Goal: Task Accomplishment & Management: Complete application form

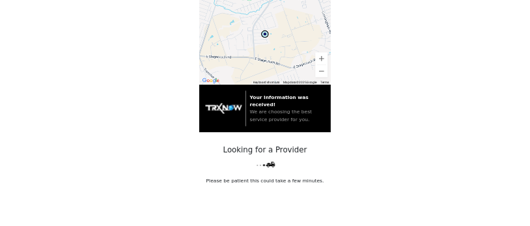
scroll to position [305, 0]
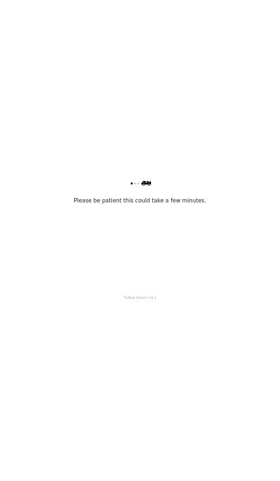
scroll to position [0, 0]
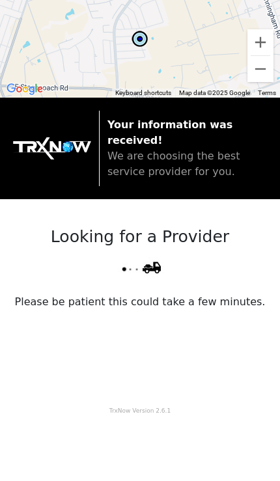
click at [274, 111] on div "Your information was received! We are choosing the best service provider for yo…" at bounding box center [140, 149] width 280 height 102
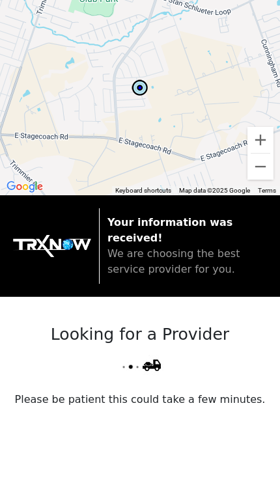
click at [275, 255] on div "Your information was received! We are choosing the best service provider for yo…" at bounding box center [140, 246] width 280 height 102
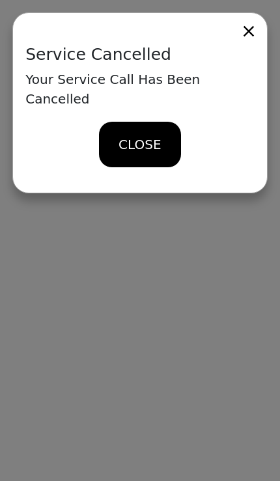
click at [135, 135] on span "CLOSE" at bounding box center [140, 145] width 42 height 20
click at [143, 135] on span "CLOSE" at bounding box center [140, 145] width 42 height 20
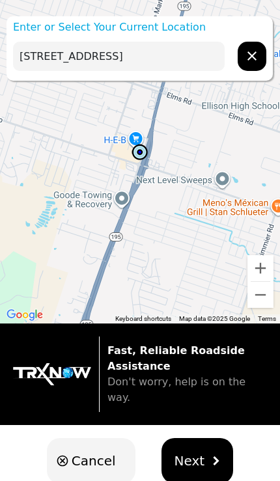
click at [204, 51] on input "4613 S Fort Hood St, Killeen, TX 76549, USA" at bounding box center [119, 56] width 212 height 29
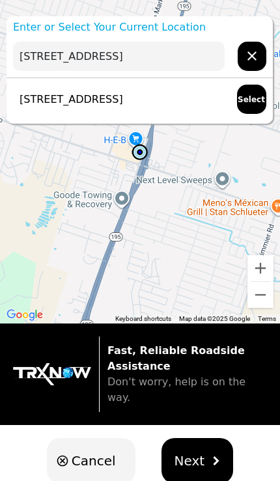
type input "4613 S"
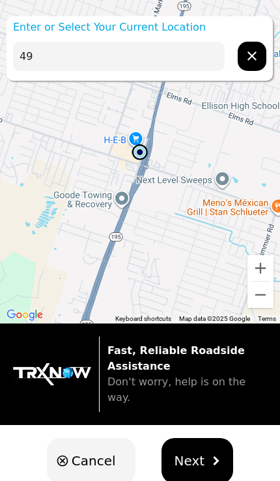
type input "4"
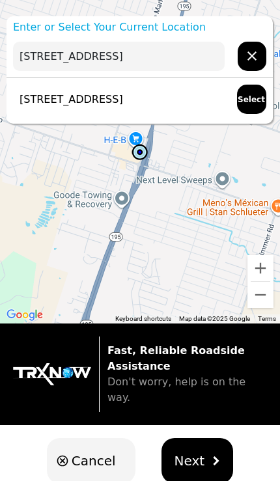
click at [123, 105] on p "2409 Love Rd, Killeen, TX 76542, USA" at bounding box center [68, 100] width 110 height 16
type input "2409 Love Rd, Killeen, TX 76542, USA"
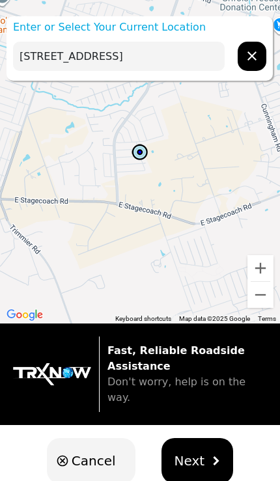
click at [214, 457] on img "hidden" at bounding box center [215, 461] width 9 height 9
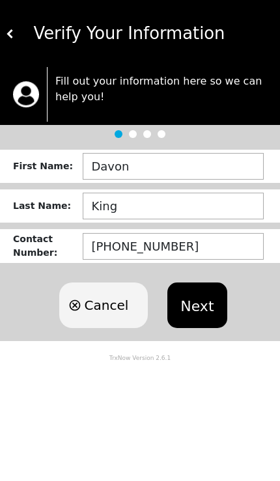
click at [206, 301] on button "Next" at bounding box center [196, 306] width 59 height 46
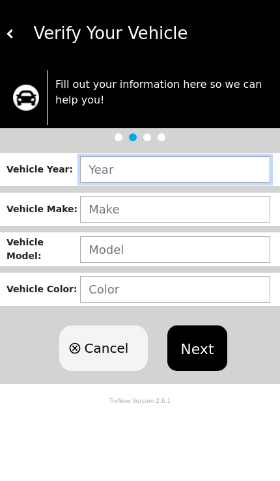
click at [157, 175] on input "text" at bounding box center [175, 169] width 190 height 27
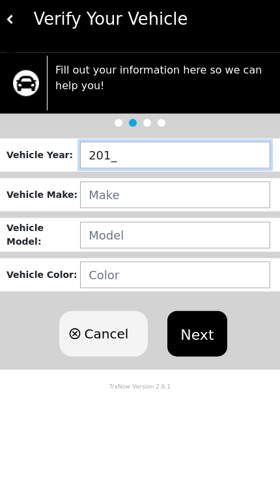
type input "2017"
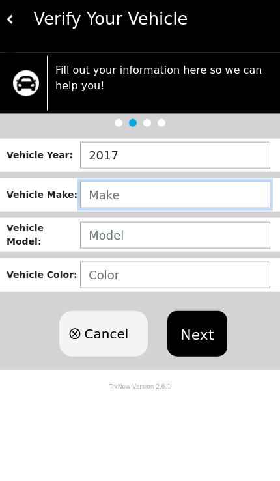
click at [145, 204] on input "text" at bounding box center [175, 209] width 190 height 27
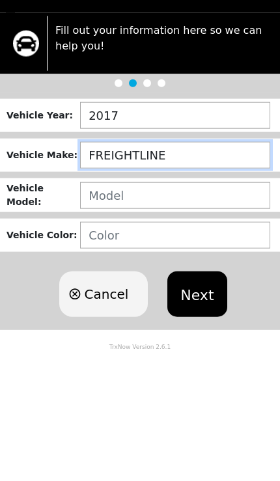
type input "FREIGHTLINER"
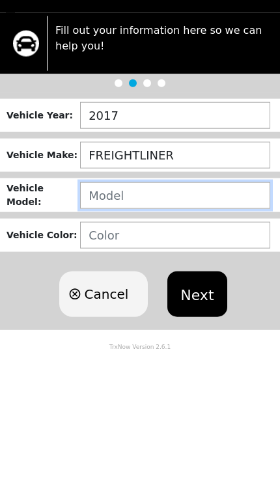
click at [190, 236] on input "text" at bounding box center [175, 249] width 190 height 27
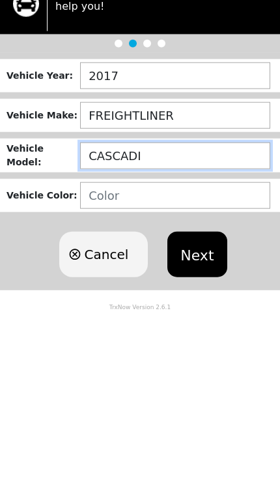
type input "CASCADIA"
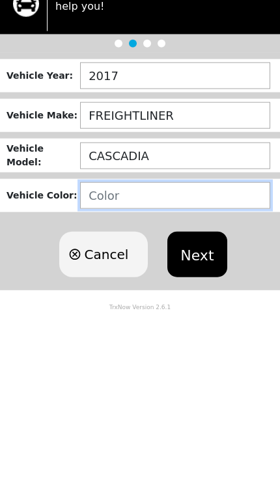
click at [188, 276] on input "text" at bounding box center [175, 289] width 190 height 27
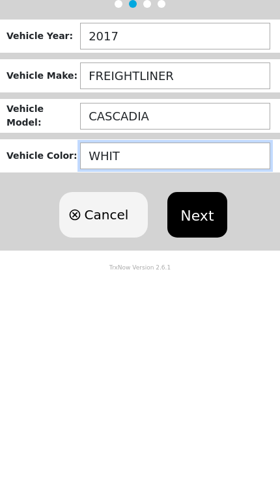
type input "WHITE"
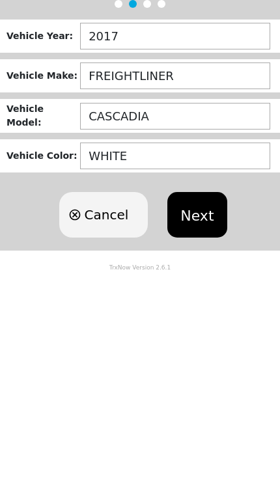
click at [210, 326] on button "Next" at bounding box center [196, 349] width 59 height 46
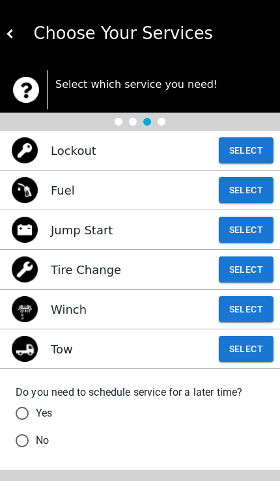
click at [250, 232] on button "Select" at bounding box center [246, 230] width 55 height 26
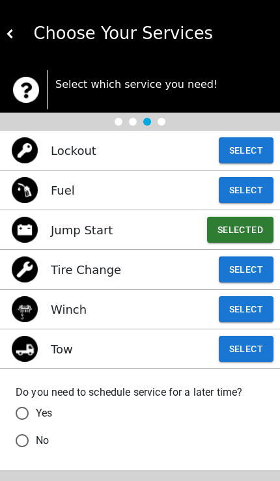
click at [27, 442] on input "No" at bounding box center [21, 440] width 27 height 27
radio input "false"
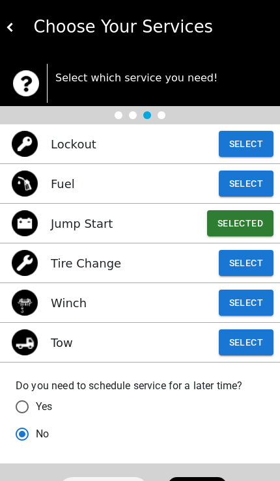
scroll to position [7, 0]
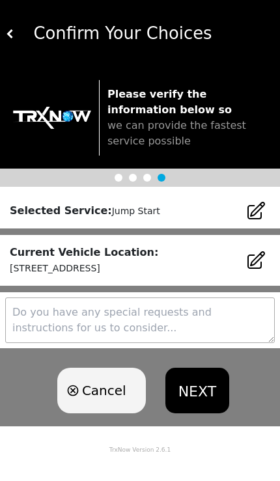
scroll to position [0, 0]
click at [203, 391] on button "NEXT" at bounding box center [197, 391] width 64 height 46
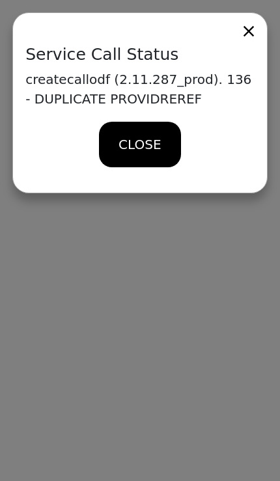
click at [168, 85] on div "Service Call Status createcallodf (2.11.287_prod). 136 - DUPLICATE PROVIDREREF …" at bounding box center [139, 102] width 255 height 181
click at [160, 145] on span "CLOSE" at bounding box center [140, 145] width 42 height 20
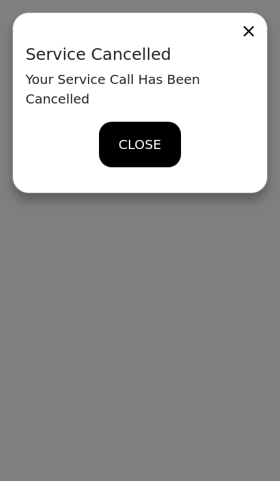
click at [240, 31] on icon at bounding box center [249, 31] width 18 height 18
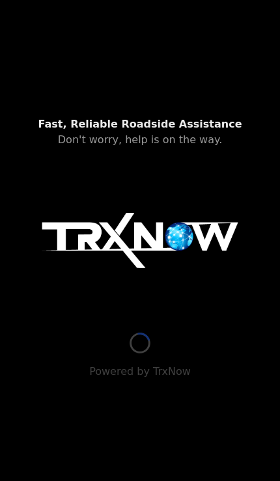
type input "[STREET_ADDRESS][PERSON_NAME]"
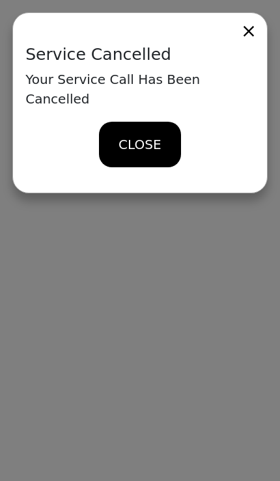
click at [152, 135] on span "CLOSE" at bounding box center [140, 145] width 42 height 20
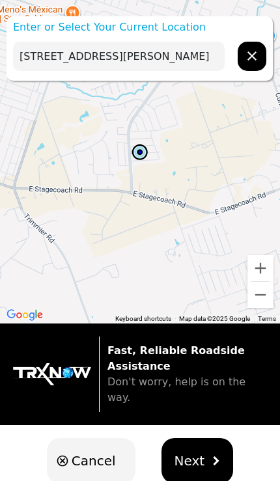
click at [193, 55] on input "[STREET_ADDRESS][PERSON_NAME]" at bounding box center [119, 56] width 212 height 29
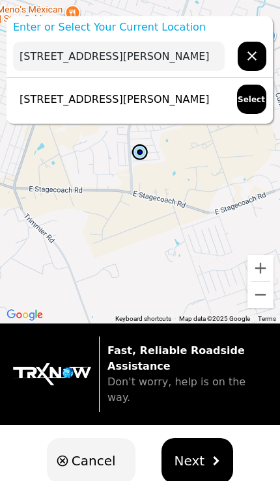
type input "2300 [PERSON_NAME]"
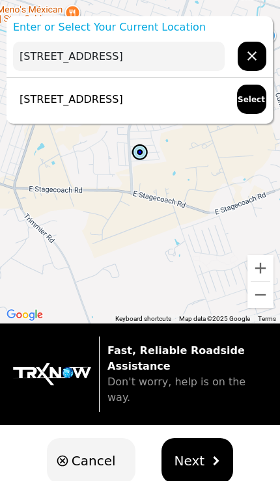
click at [58, 109] on div "[STREET_ADDRESS] Select" at bounding box center [140, 99] width 266 height 42
type input "[STREET_ADDRESS]"
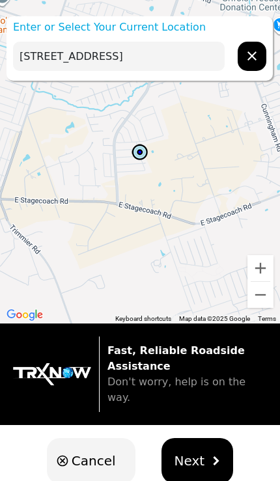
click at [201, 442] on button "Next" at bounding box center [198, 461] width 72 height 46
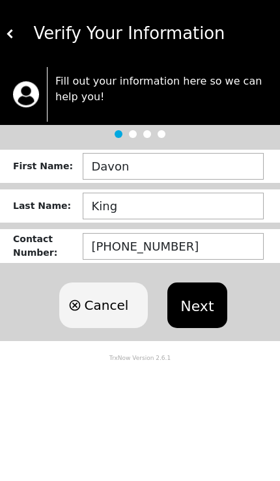
click at [206, 313] on button "Next" at bounding box center [196, 306] width 59 height 46
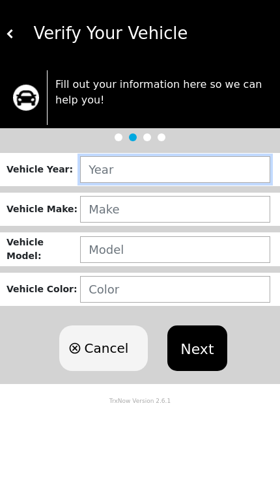
click at [116, 177] on input "text" at bounding box center [175, 169] width 190 height 27
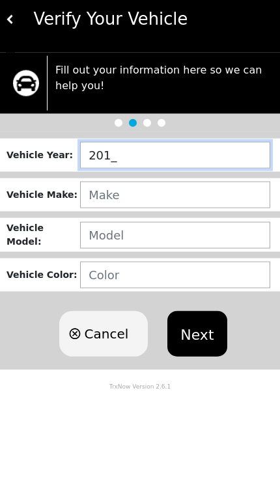
type input "2017"
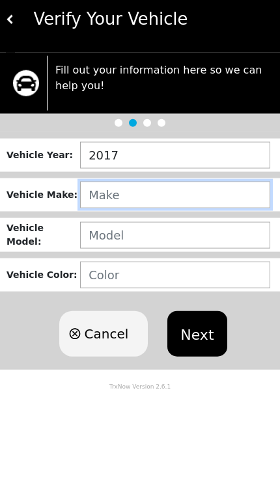
click at [109, 197] on input "text" at bounding box center [175, 209] width 190 height 27
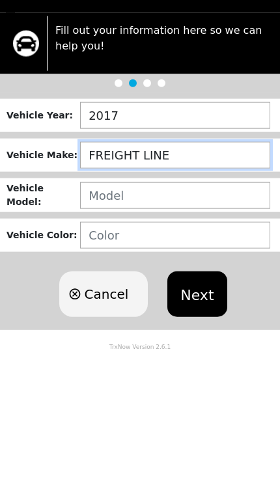
type input "FREIGHT LINER"
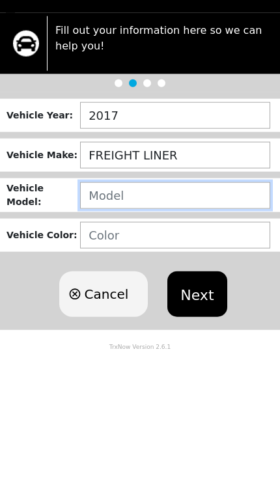
click at [119, 236] on input "text" at bounding box center [175, 249] width 190 height 27
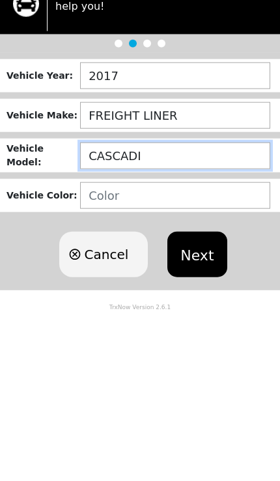
type input "CASCADIA"
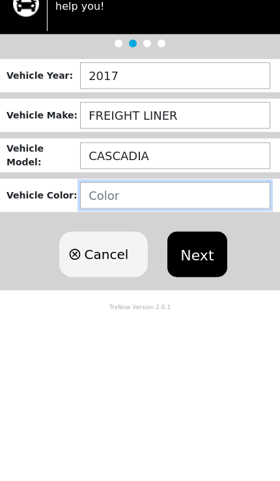
click at [106, 276] on input "text" at bounding box center [175, 289] width 190 height 27
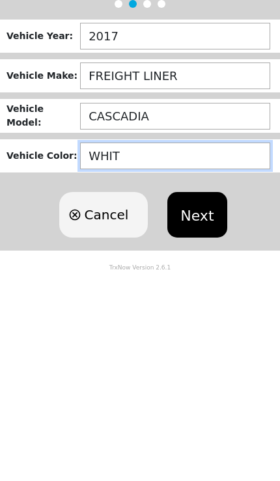
type input "WHITE"
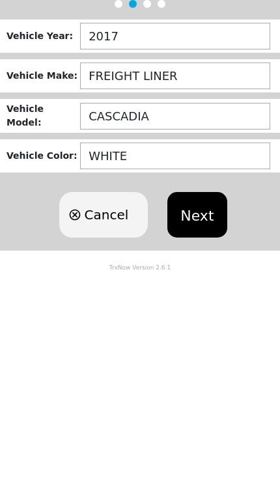
click at [192, 326] on button "Next" at bounding box center [196, 349] width 59 height 46
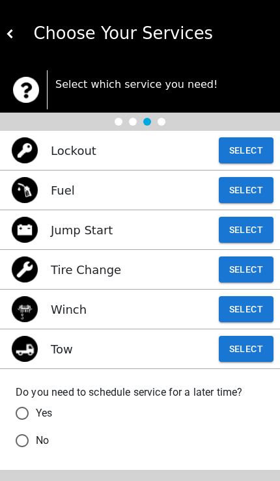
click at [253, 231] on button "Select" at bounding box center [246, 230] width 55 height 26
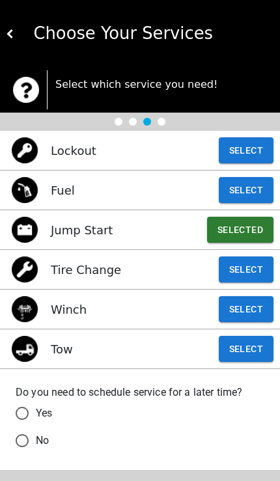
click at [29, 438] on input "No" at bounding box center [21, 440] width 27 height 27
radio input "false"
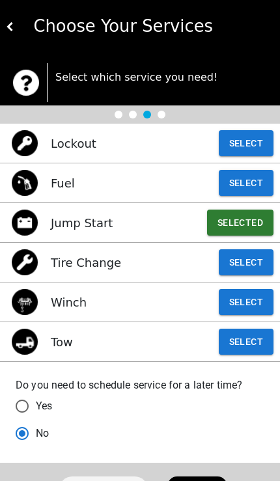
scroll to position [7, 0]
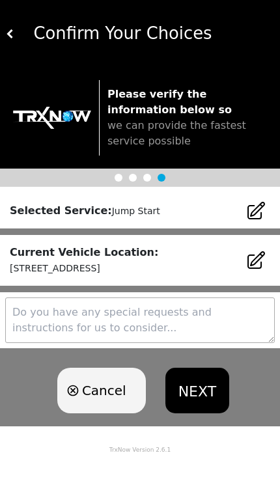
scroll to position [0, 0]
click at [214, 309] on textarea at bounding box center [140, 321] width 270 height 46
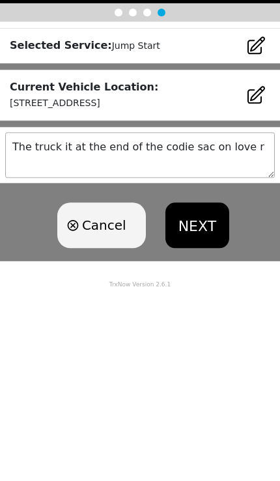
type textarea "The truck it at the end of the codie sac on love rd"
click at [203, 368] on button "NEXT" at bounding box center [197, 391] width 64 height 46
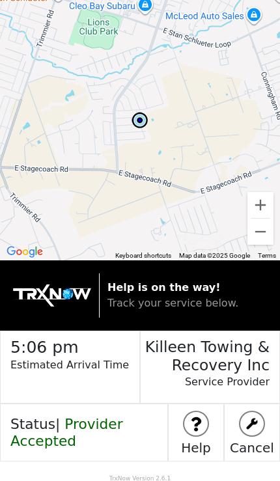
scroll to position [1, 0]
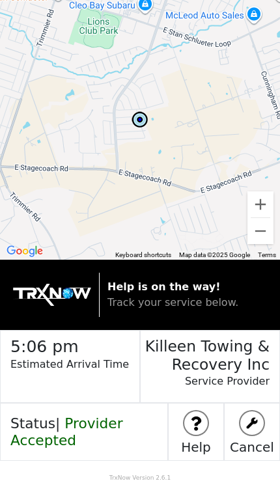
click at [103, 432] on h4 "Status | Provider Accepted" at bounding box center [84, 433] width 167 height 34
click at [190, 418] on img at bounding box center [195, 423] width 23 height 23
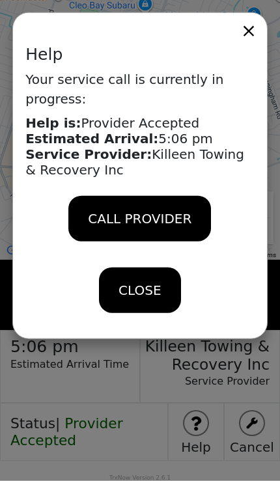
click at [240, 29] on icon at bounding box center [249, 31] width 18 height 18
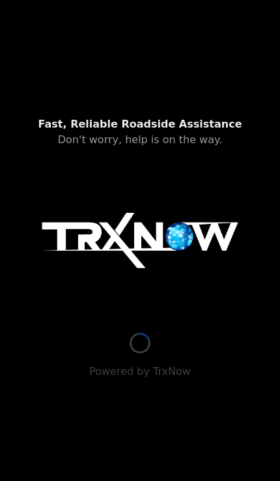
type input "[STREET_ADDRESS][PERSON_NAME]"
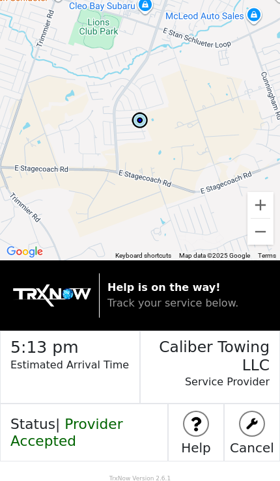
scroll to position [1, 0]
